Goal: Information Seeking & Learning: Check status

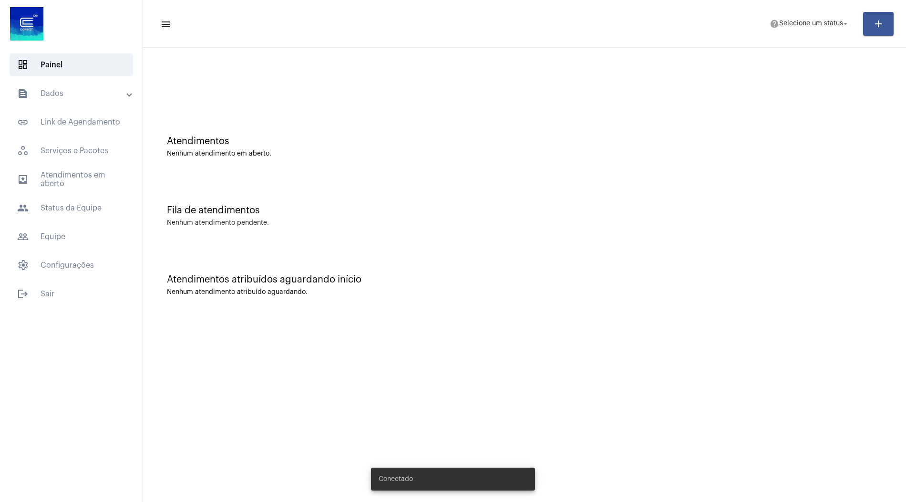
click at [76, 100] on mat-expansion-panel-header "text_snippet_outlined Dados" at bounding box center [74, 93] width 137 height 23
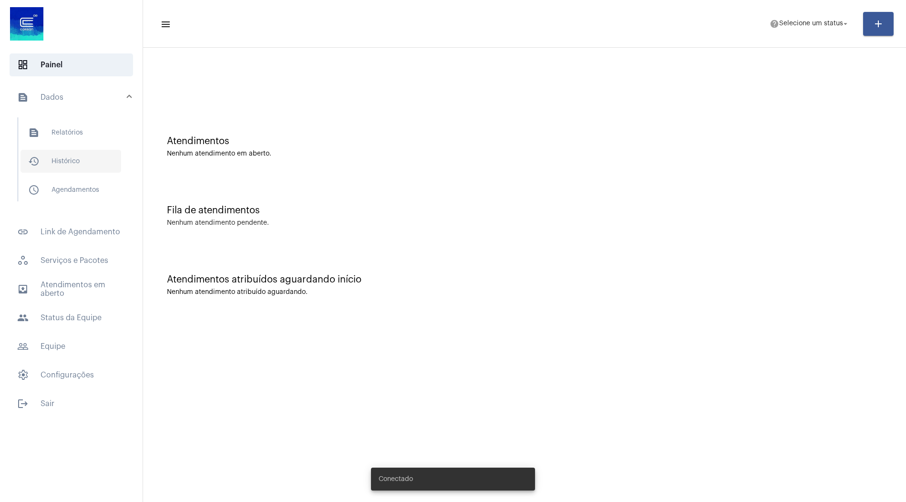
click at [77, 157] on span "history_outlined Histórico" at bounding box center [71, 161] width 101 height 23
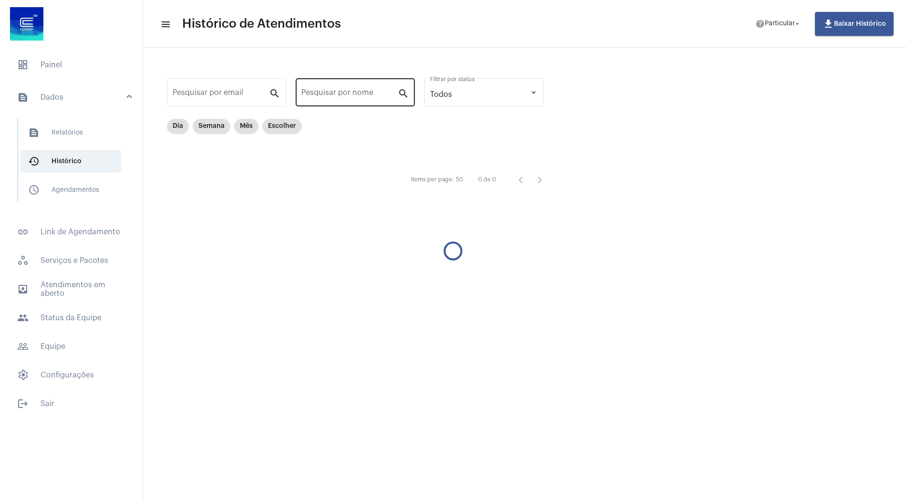
click at [358, 88] on div "Pesquisar por nome" at bounding box center [349, 91] width 96 height 30
click at [179, 126] on mat-chip "Dia" at bounding box center [178, 126] width 22 height 15
click at [347, 93] on input "[PERSON_NAME]" at bounding box center [349, 94] width 96 height 9
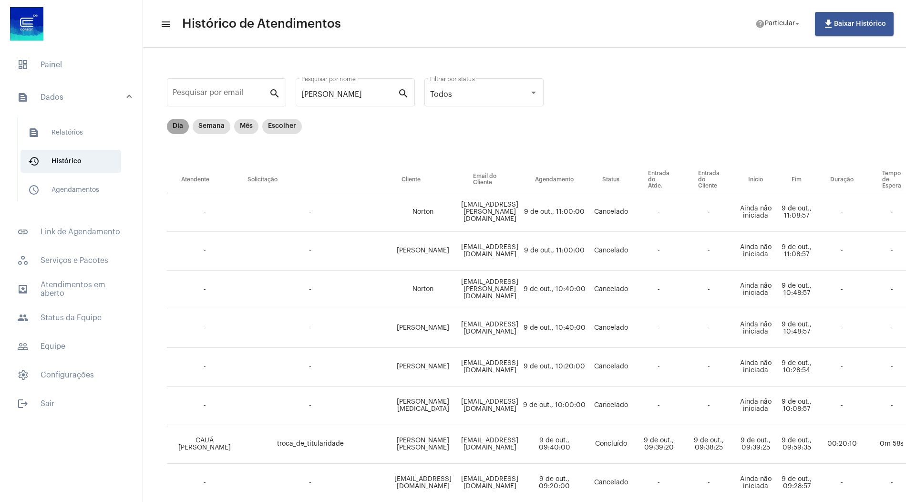
click at [176, 128] on mat-chip "Dia" at bounding box center [178, 126] width 22 height 15
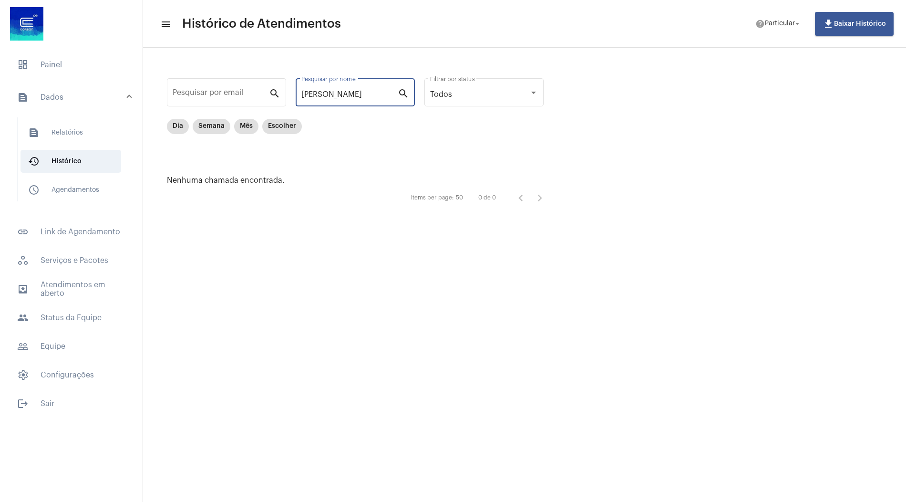
click at [357, 92] on input "[PERSON_NAME]" at bounding box center [349, 94] width 96 height 9
type input "o"
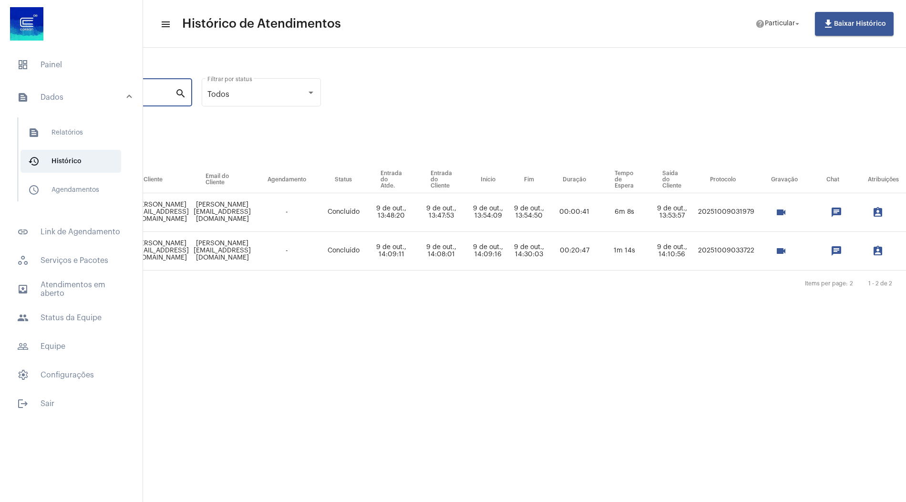
scroll to position [0, 226]
type input "[PERSON_NAME]"
click at [783, 214] on mat-icon "videocam" at bounding box center [777, 211] width 11 height 11
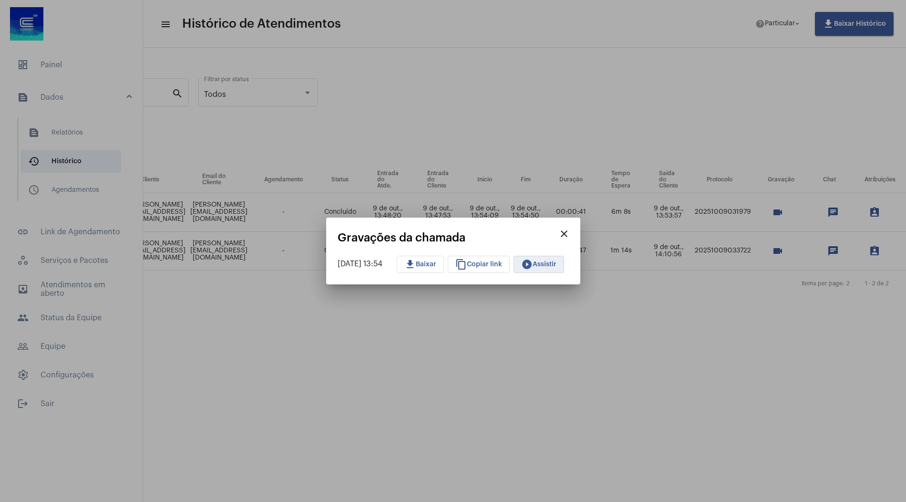
click at [533, 263] on mat-icon "play_circle_filled" at bounding box center [526, 263] width 11 height 11
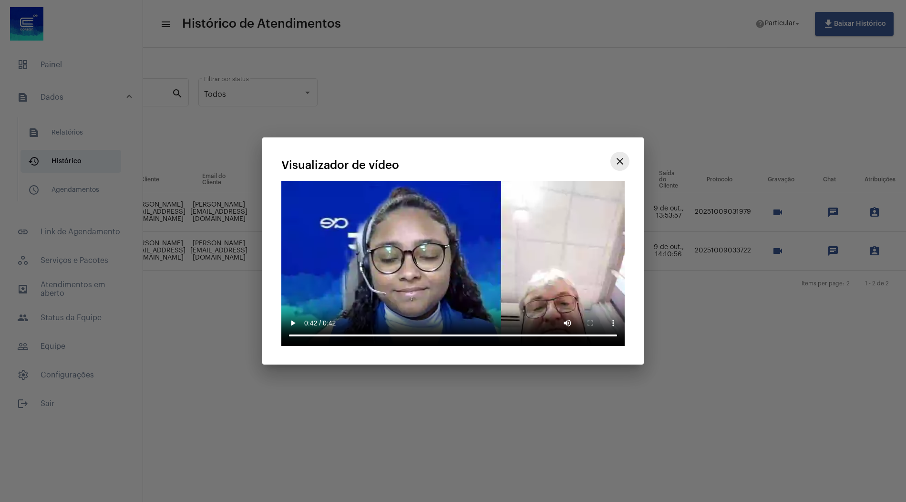
click at [617, 163] on mat-icon "close" at bounding box center [619, 160] width 11 height 11
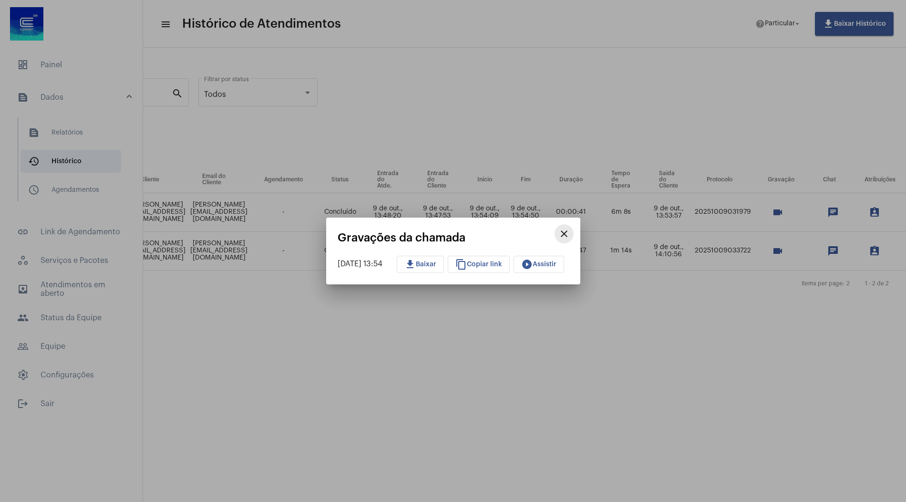
click at [568, 235] on mat-icon "close" at bounding box center [563, 233] width 11 height 11
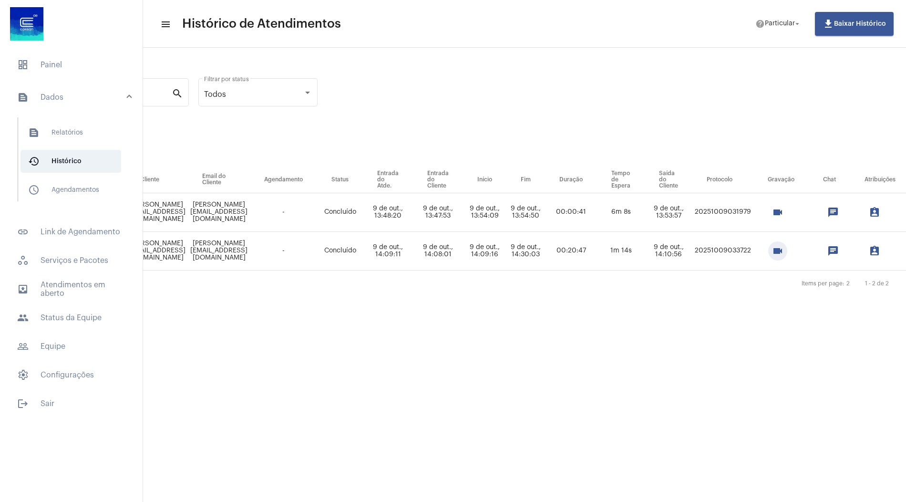
click at [783, 254] on mat-icon "videocam" at bounding box center [777, 250] width 11 height 11
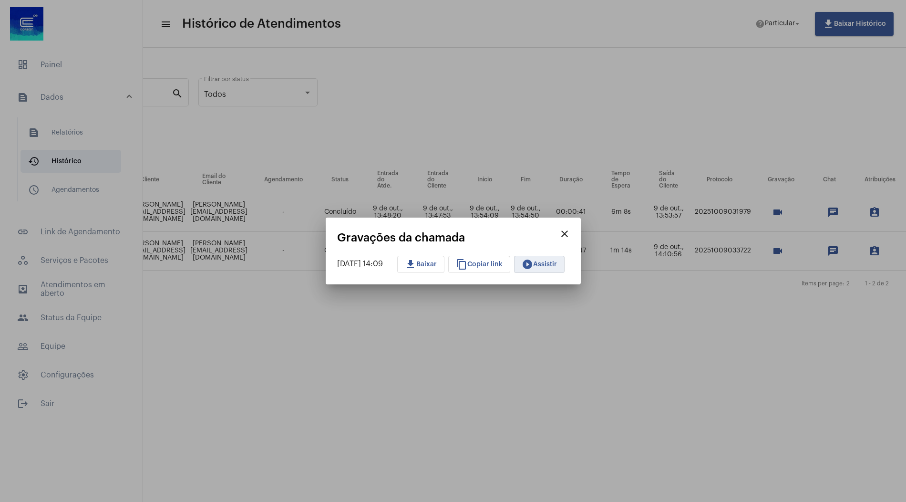
click at [560, 260] on button "play_circle_filled Assistir" at bounding box center [539, 264] width 51 height 17
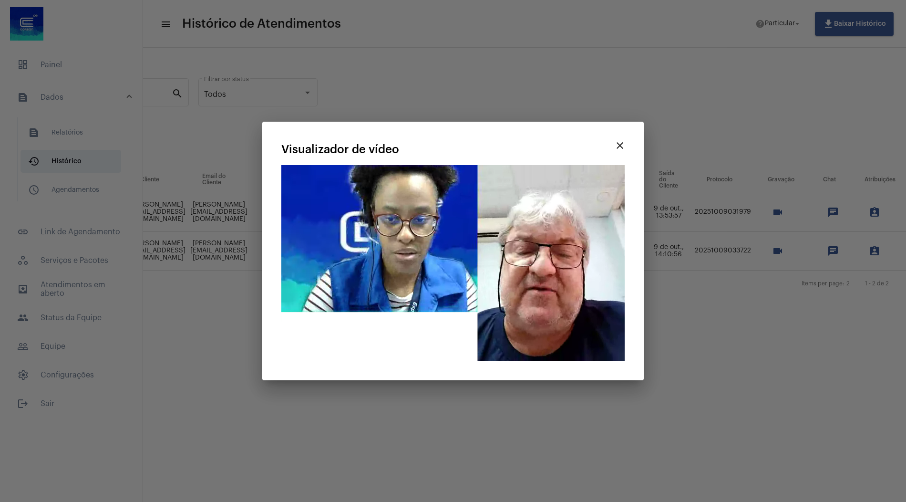
click at [619, 145] on mat-icon "close" at bounding box center [619, 145] width 11 height 11
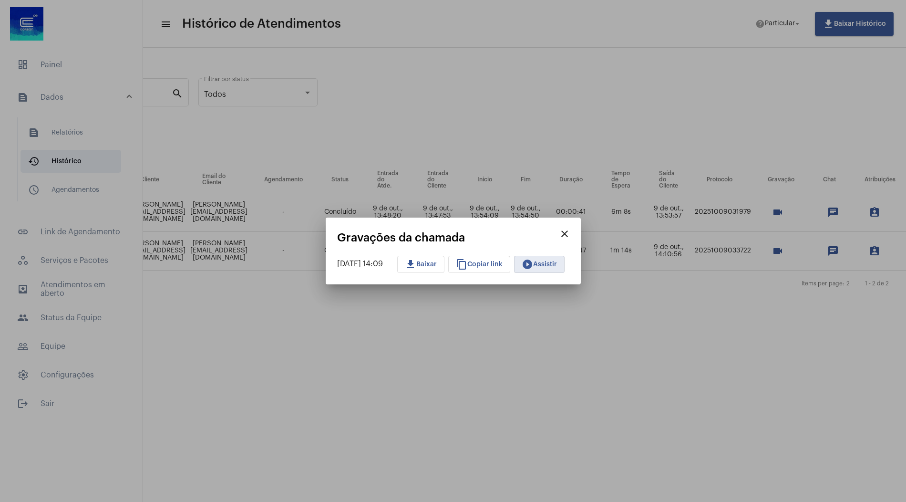
click at [570, 233] on mat-icon "close" at bounding box center [564, 233] width 11 height 11
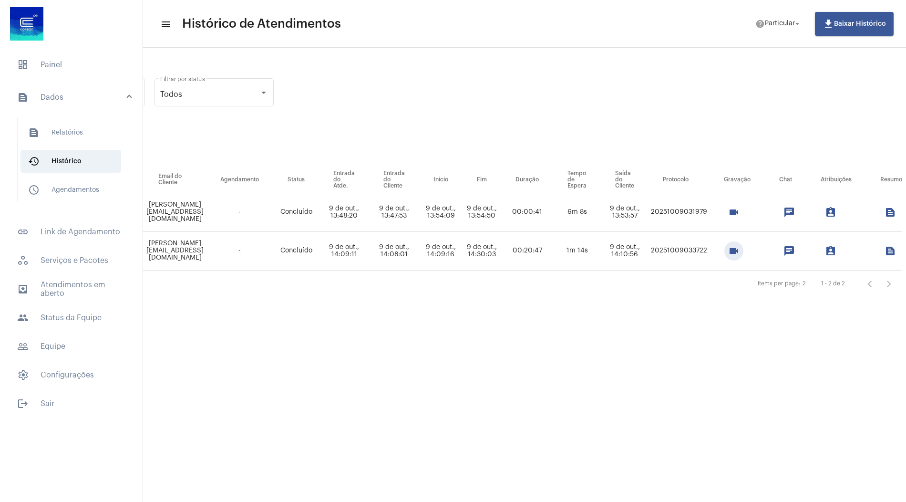
scroll to position [0, 274]
